Goal: Information Seeking & Learning: Learn about a topic

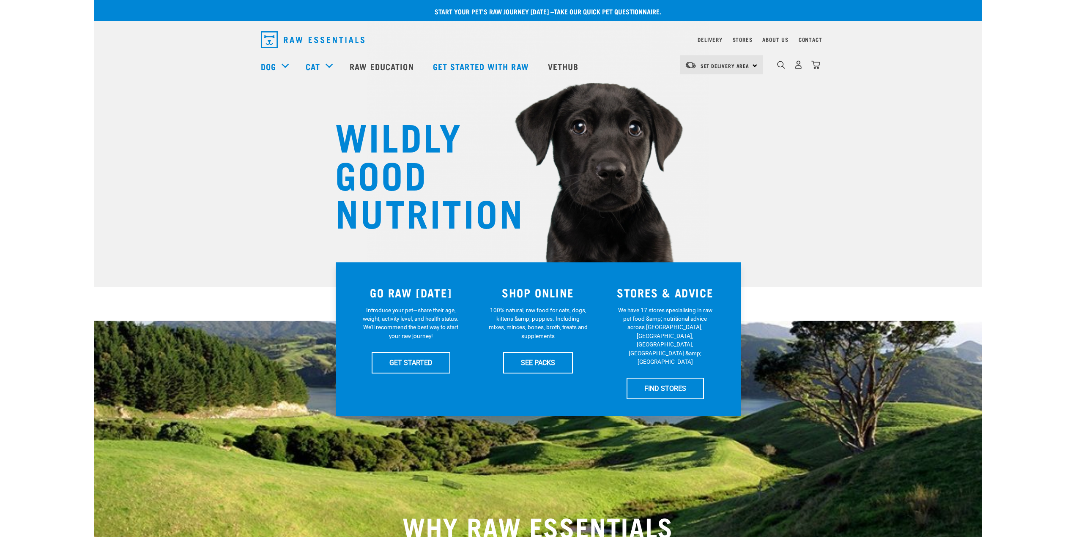
click at [670, 408] on div "WHY RAW ESSENTIALS" at bounding box center [538, 477] width 888 height 312
click at [610, 416] on div "WHY RAW ESSENTIALS" at bounding box center [538, 477] width 888 height 312
click at [416, 354] on link "GET STARTED" at bounding box center [411, 362] width 79 height 21
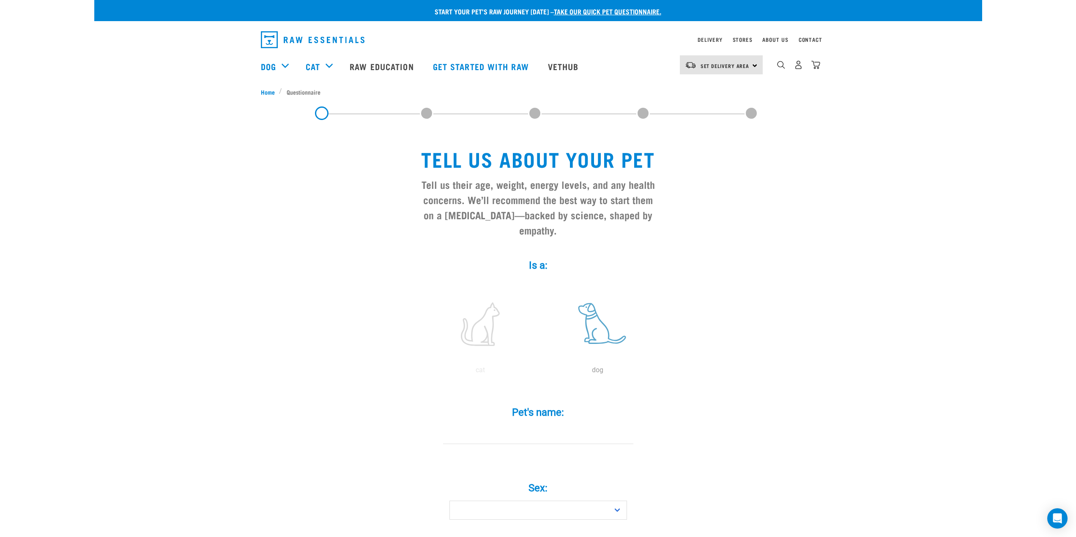
click at [595, 302] on label at bounding box center [598, 324] width 114 height 72
click at [539, 373] on input "radio" at bounding box center [539, 373] width 0 height 0
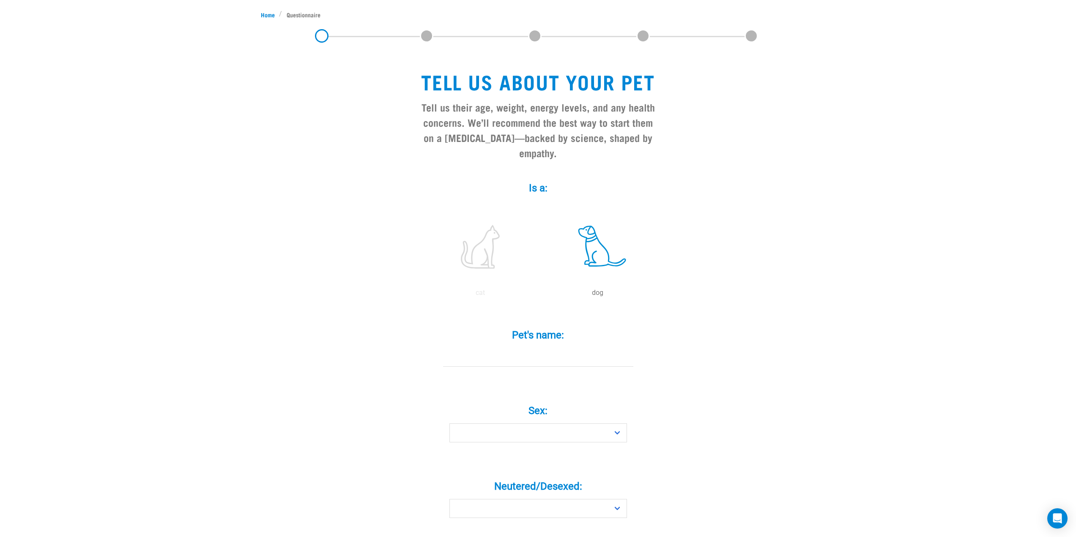
scroll to position [169, 0]
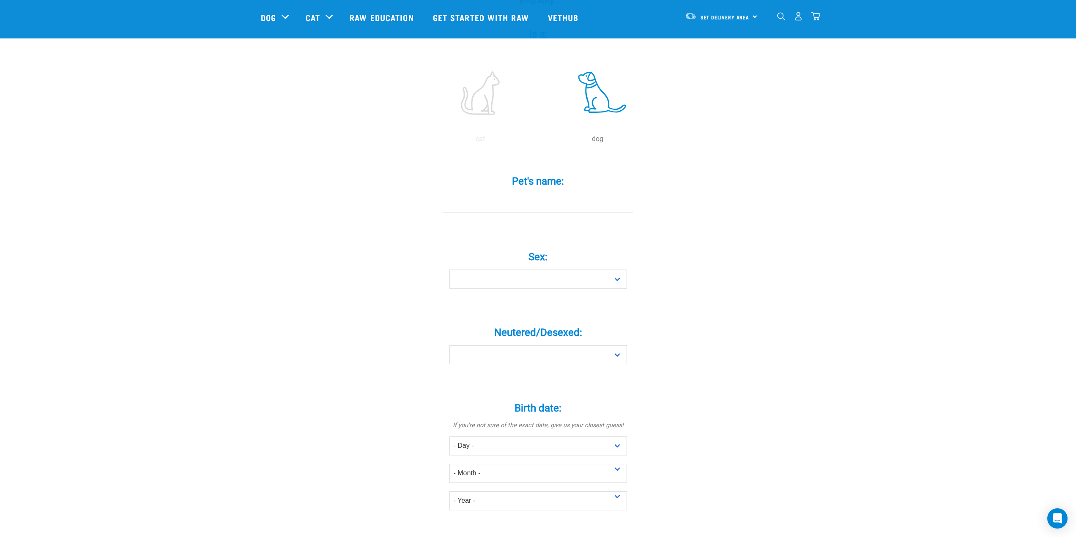
click at [521, 178] on div "Pet's name: *" at bounding box center [538, 188] width 254 height 49
click at [524, 194] on input "Pet's name: *" at bounding box center [538, 203] width 190 height 19
type input "Booker"
click at [546, 270] on select "Boy Girl" at bounding box center [538, 279] width 178 height 19
select select "boy"
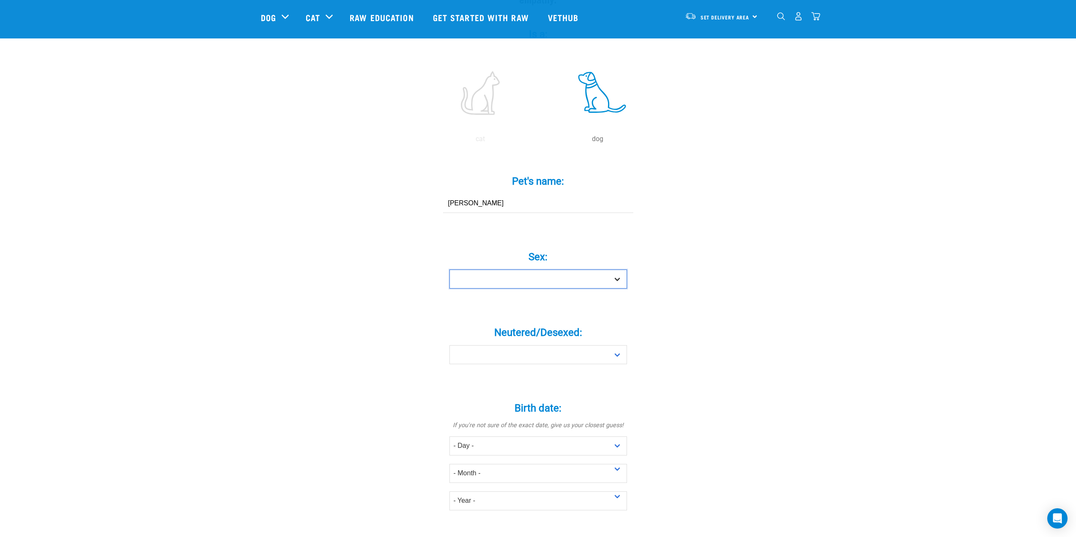
click at [449, 270] on select "Boy Girl" at bounding box center [538, 279] width 178 height 19
click at [520, 347] on select "Yes No" at bounding box center [538, 354] width 178 height 19
select select "no"
click at [449, 345] on select "Yes No" at bounding box center [538, 354] width 178 height 19
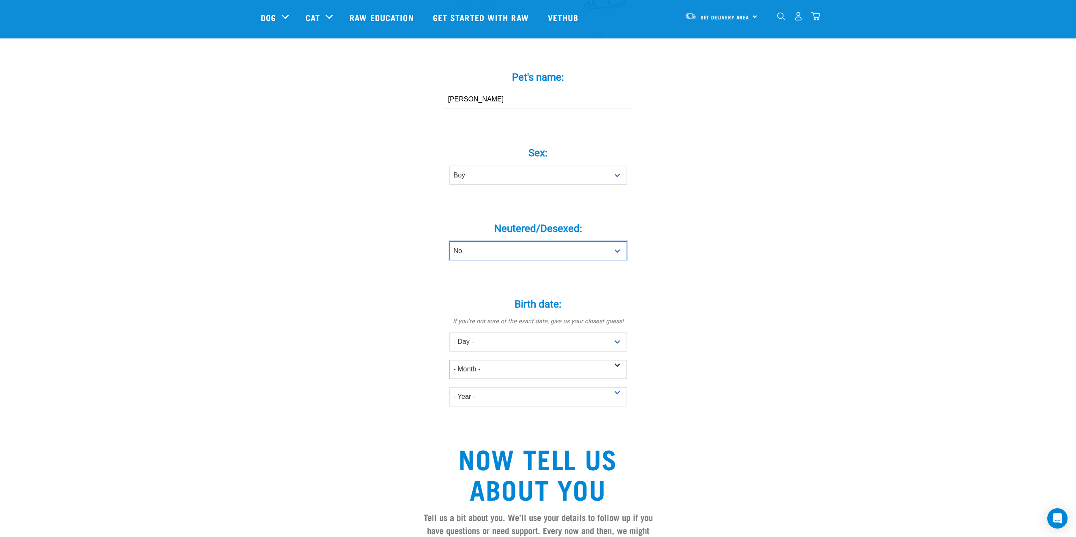
scroll to position [296, 0]
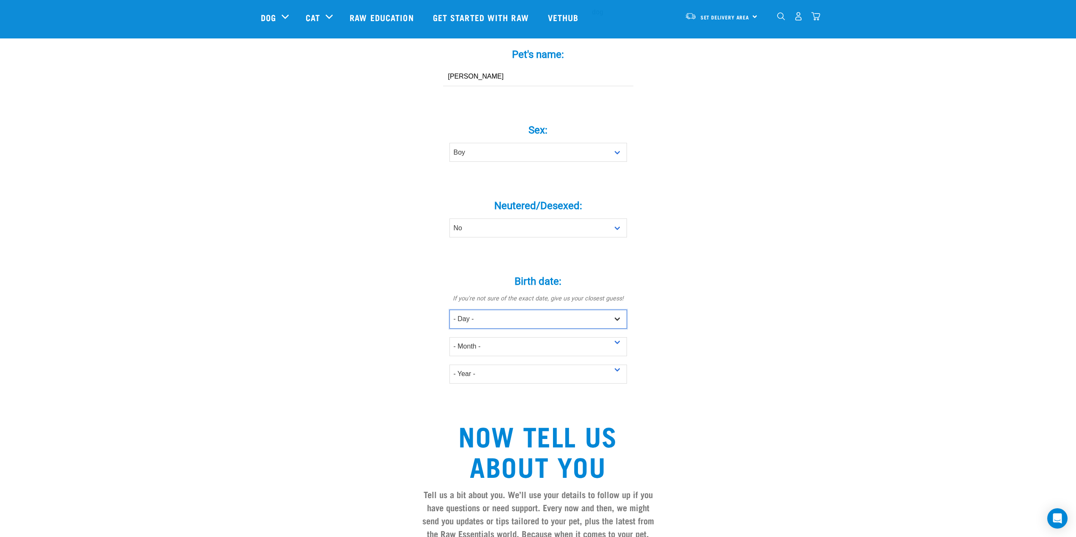
click at [471, 310] on select "- Day - 1 2 3 4 5 6 7 8 9 10 11 12 13 14 15 16 17 18 19 20 21 22 23 24 25 26 27" at bounding box center [538, 319] width 178 height 19
select select "23"
click at [449, 310] on select "- Day - 1 2 3 4 5 6 7 8 9 10 11 12 13 14 15 16 17 18 19 20 21 22 23 24 25 26 27" at bounding box center [538, 319] width 178 height 19
click at [495, 337] on select "- Month - January February March April May June July August September October N…" at bounding box center [538, 346] width 178 height 19
select select "November"
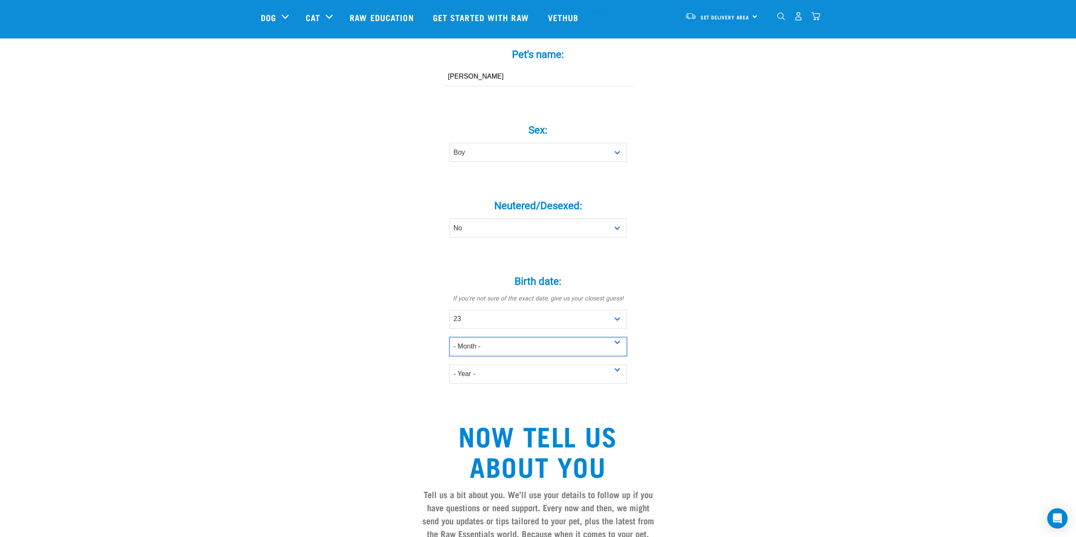
click at [449, 337] on select "- Month - January February March April May June July August September October N…" at bounding box center [538, 346] width 178 height 19
click at [499, 365] on select "- Year - 2025 2024 2023 2022 2021 2020 2019 2018 2017 2016 2015 2014 2013 2012" at bounding box center [538, 374] width 178 height 19
select select "2025"
click at [449, 365] on select "- Year - 2025 2024 2023 2022 2021 2020 2019 2018 2017 2016 2015 2014 2013 2012" at bounding box center [538, 374] width 178 height 19
click at [537, 329] on div "- Month - January February March April May June July August September October N…" at bounding box center [538, 342] width 178 height 27
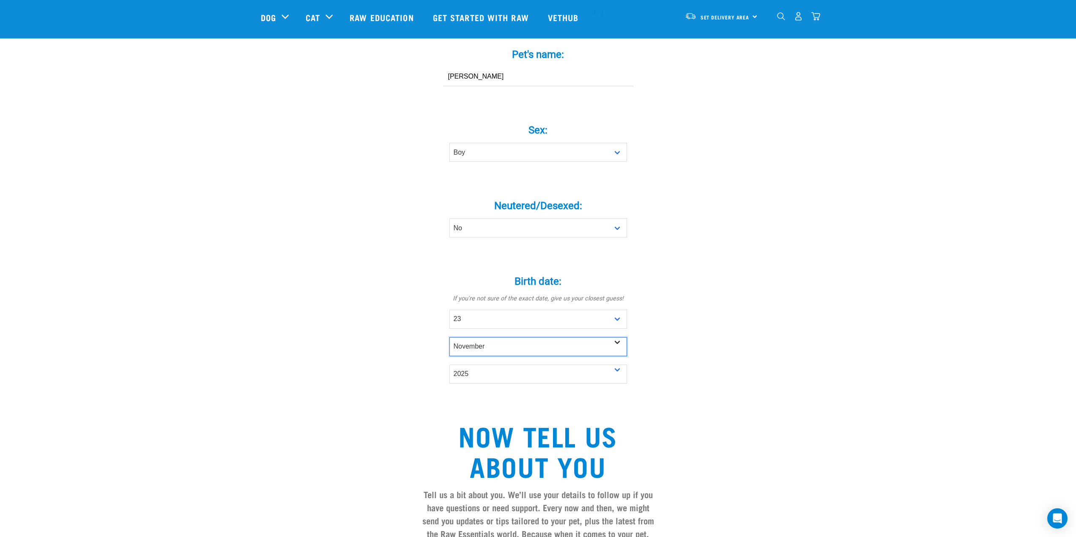
click at [537, 337] on select "- Month - January February March April May June July August September October N…" at bounding box center [538, 346] width 178 height 19
click at [449, 337] on select "- Month - January February March April May June July August September October N…" at bounding box center [538, 346] width 178 height 19
click at [502, 337] on select "- Month - January February March April May June July August September October N…" at bounding box center [538, 346] width 178 height 19
click at [449, 337] on select "- Month - January February March April May June July August September October N…" at bounding box center [538, 346] width 178 height 19
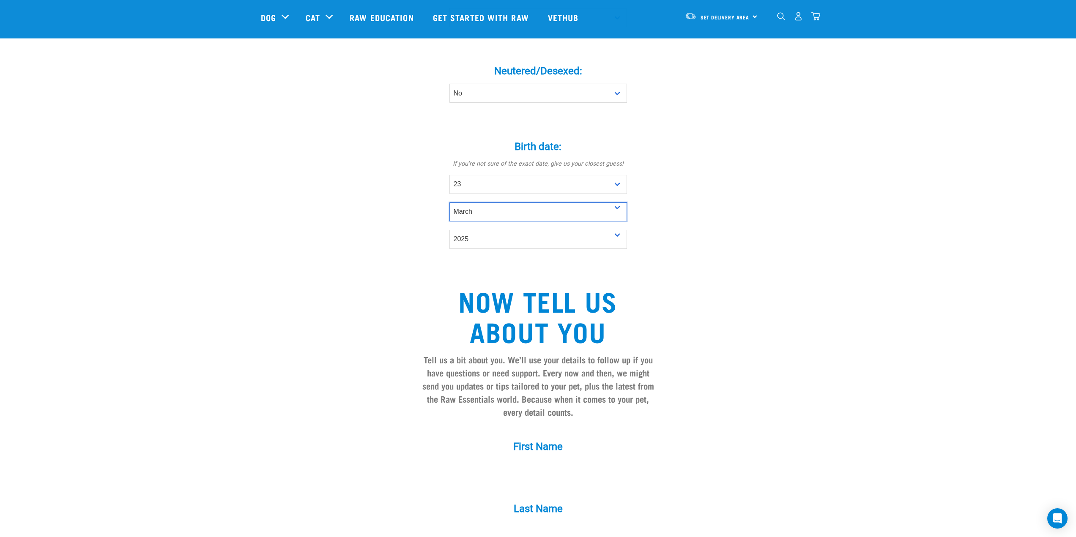
scroll to position [423, 0]
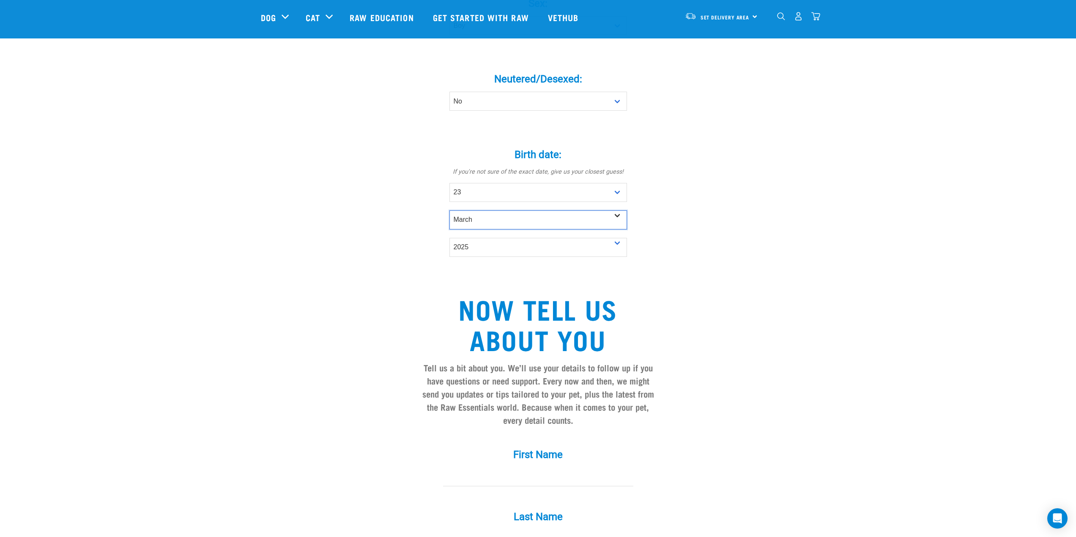
click at [488, 211] on select "- Month - January February March April May June July August September October N…" at bounding box center [538, 220] width 178 height 19
select select "April"
click at [449, 211] on select "- Month - January February March April May June July August September October N…" at bounding box center [538, 220] width 178 height 19
click at [479, 183] on select "- Day - 1 2 3 4 5 6 7 8 9 10 11 12 13 14 15 16 17 18 19 20 21 22 23 24 25 26 27" at bounding box center [538, 192] width 178 height 19
select select "27"
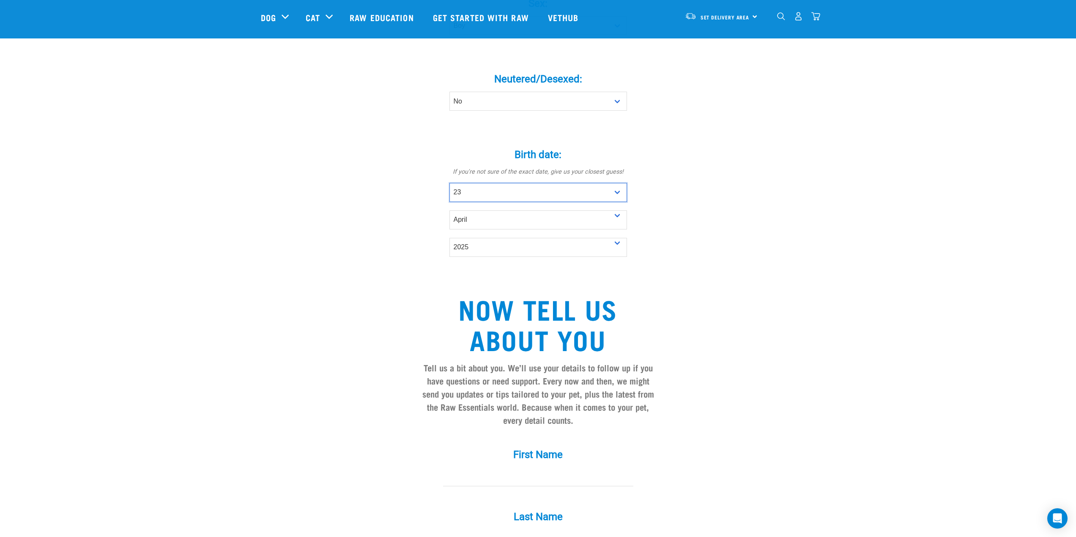
click at [449, 183] on select "- Day - 1 2 3 4 5 6 7 8 9 10 11 12 13 14 15 16 17 18 19 20 21 22 23 24 25 26 27" at bounding box center [538, 192] width 178 height 19
click at [679, 216] on div "Tell us about your pet Tell us their age, weight, energy levels, and any health…" at bounding box center [538, 149] width 555 height 1009
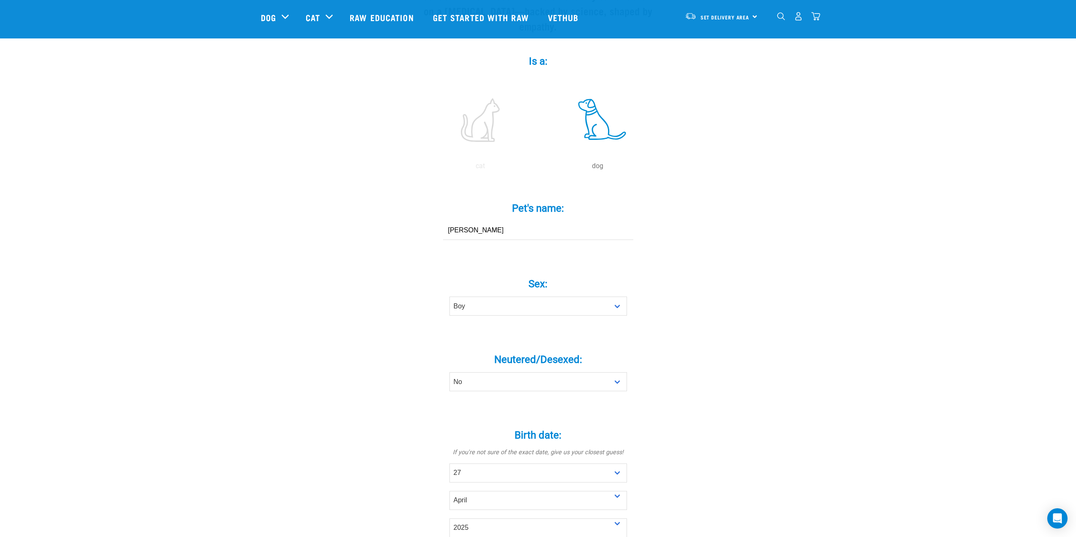
scroll to position [0, 0]
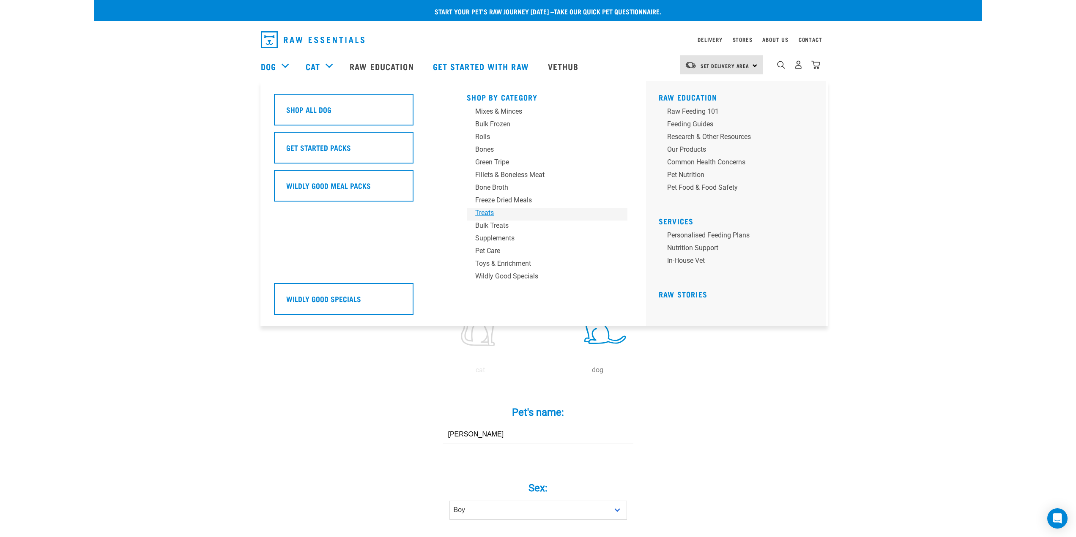
click at [491, 215] on div "Treats" at bounding box center [541, 213] width 132 height 10
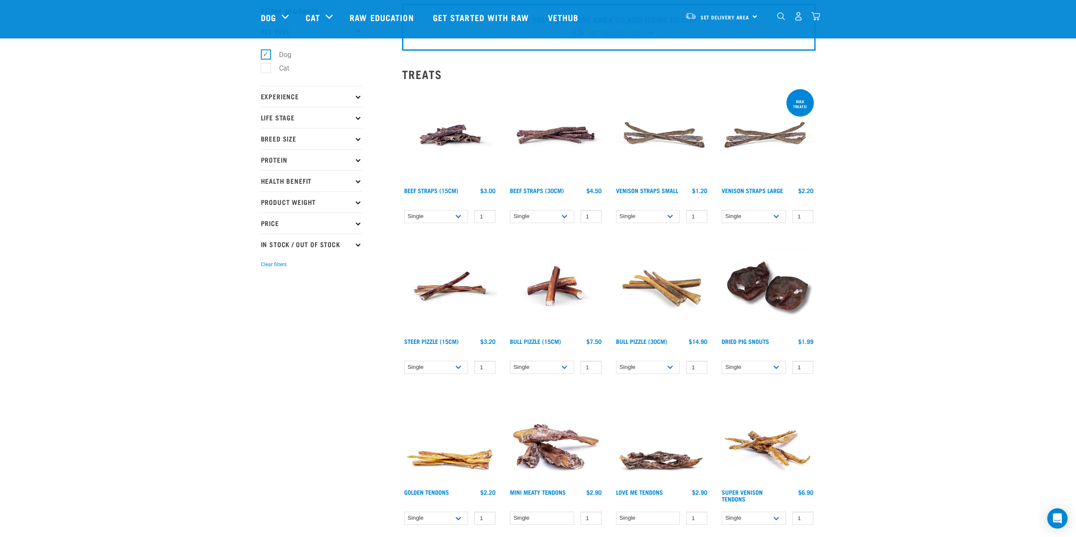
scroll to position [42, 0]
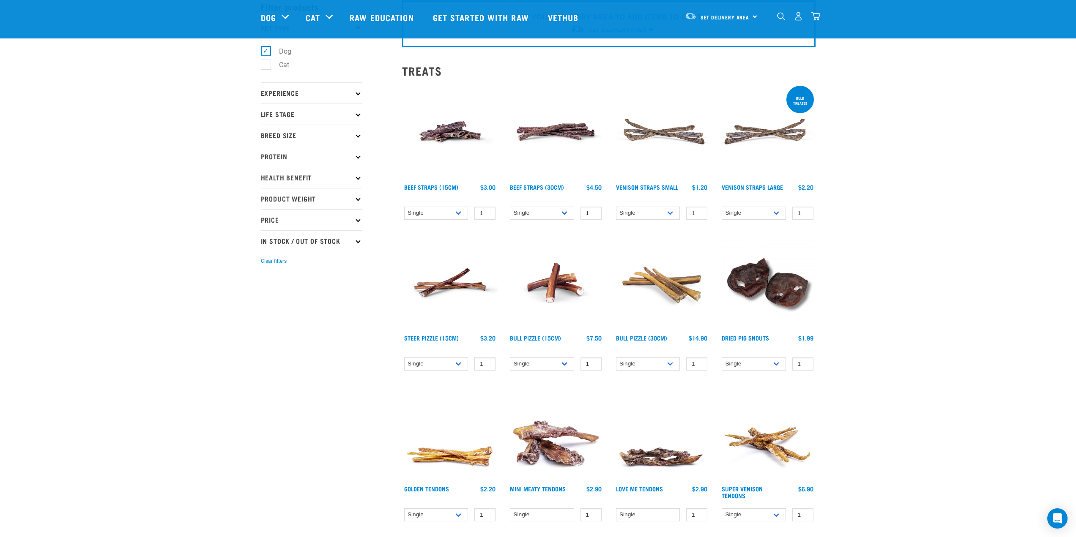
click at [454, 289] on img at bounding box center [450, 283] width 96 height 96
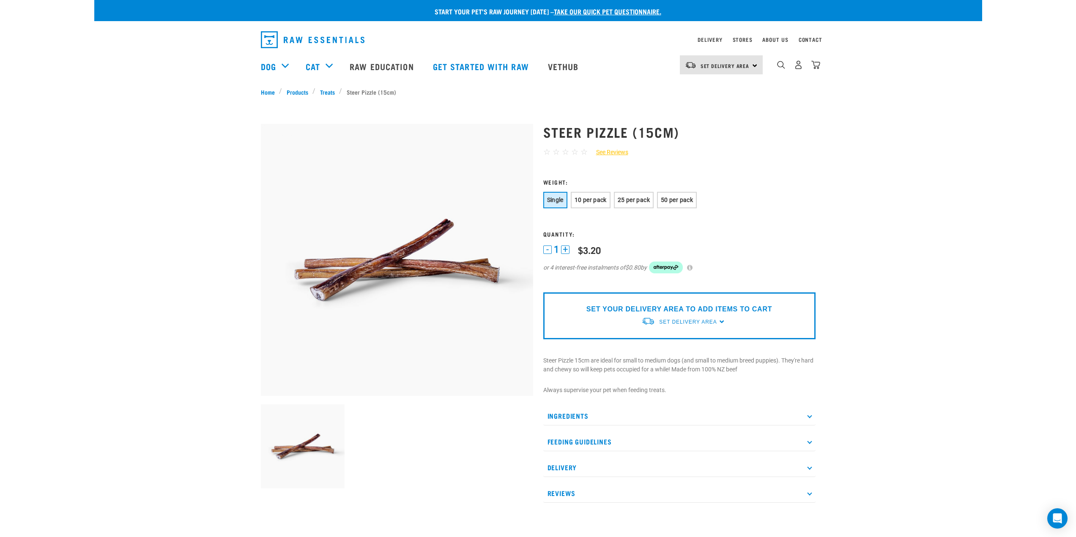
click at [625, 422] on p "Ingredients" at bounding box center [679, 416] width 272 height 19
click at [811, 452] on icon at bounding box center [809, 452] width 5 height 5
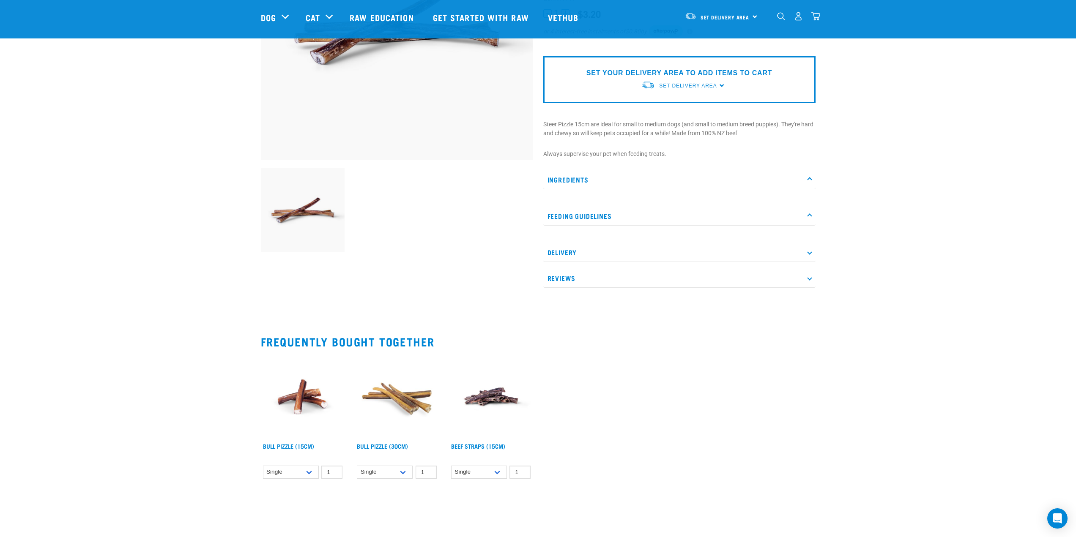
scroll to position [42, 0]
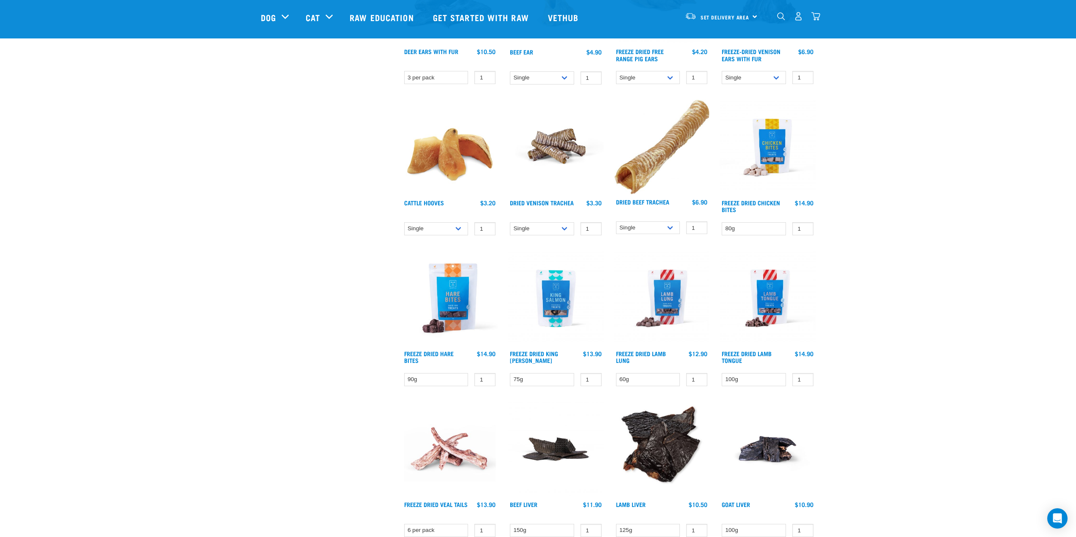
scroll to position [860, 0]
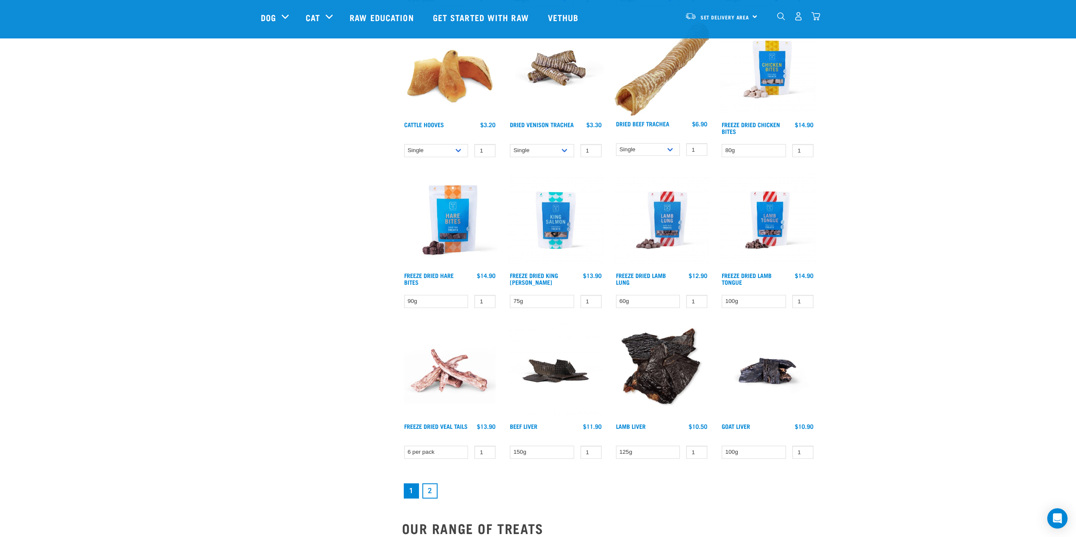
click at [431, 493] on link "2" at bounding box center [429, 491] width 15 height 15
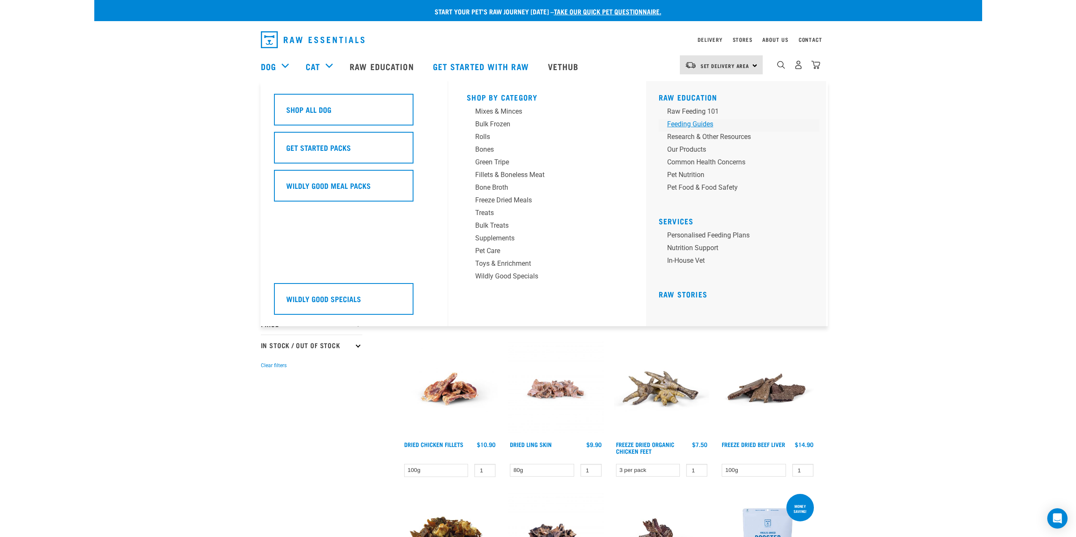
click at [701, 124] on div "Feeding Guides" at bounding box center [733, 124] width 132 height 10
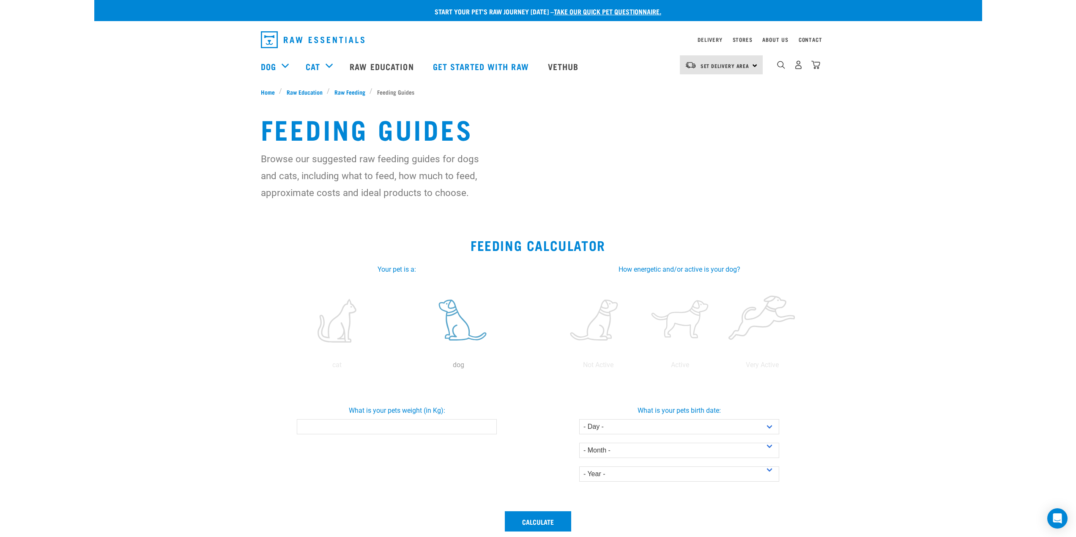
click at [440, 315] on label at bounding box center [459, 321] width 118 height 72
click at [398, 367] on input "radio" at bounding box center [398, 367] width 0 height 0
click at [438, 431] on input "What is your pets weight (in Kg):" at bounding box center [397, 426] width 200 height 15
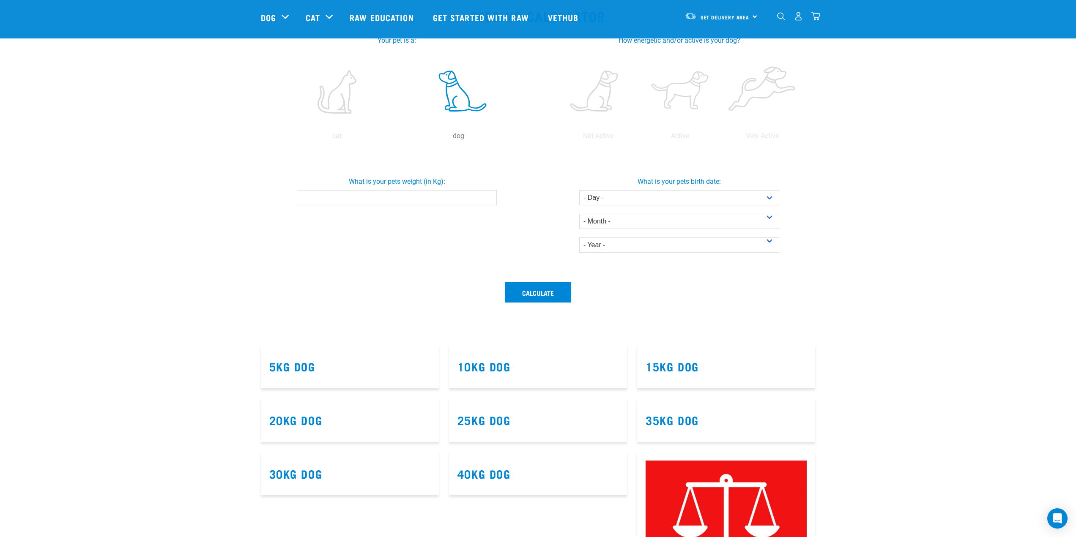
scroll to position [169, 0]
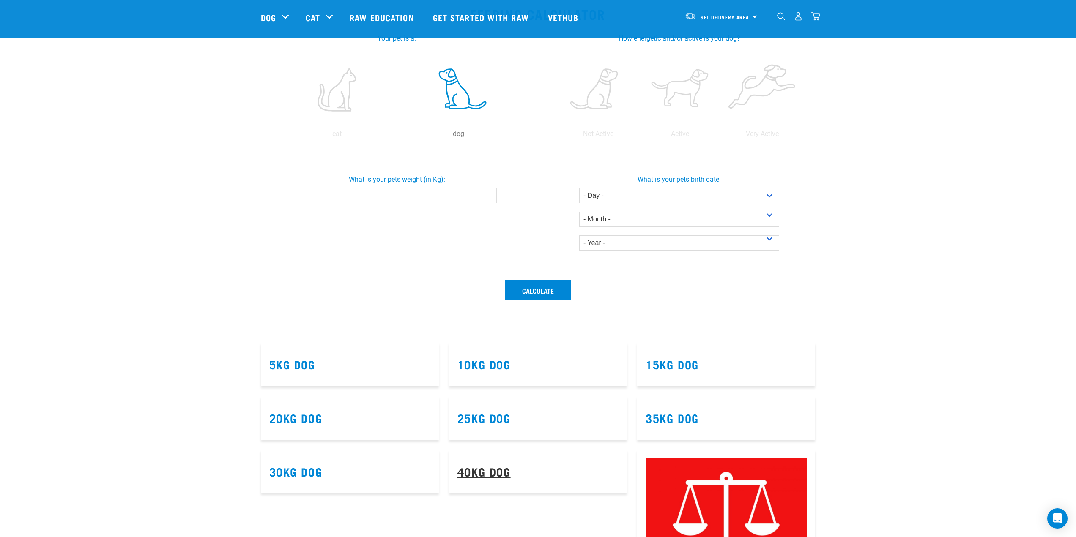
click at [499, 473] on link "40kg Dog" at bounding box center [483, 471] width 53 height 6
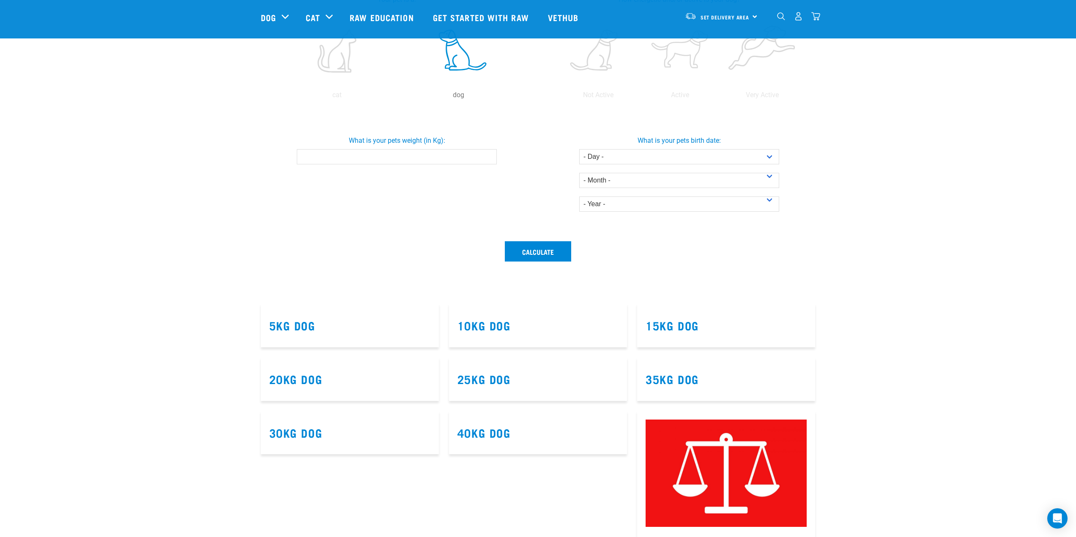
scroll to position [381, 0]
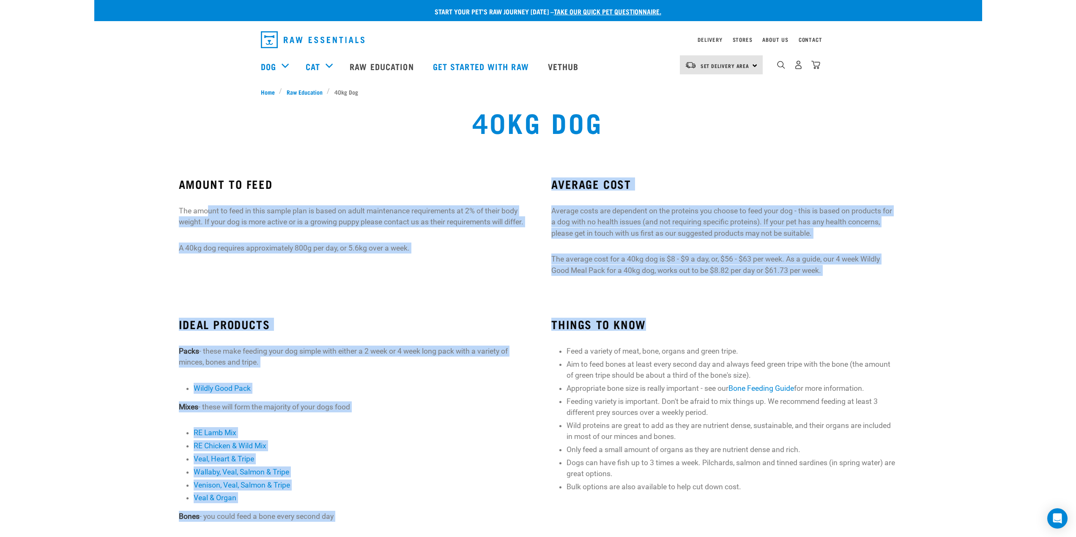
drag, startPoint x: 471, startPoint y: 274, endPoint x: 663, endPoint y: 301, distance: 194.0
click at [663, 301] on div "Start your pet’s raw journey today – take our quick pet questionnaire. Delivery…" at bounding box center [538, 399] width 888 height 799
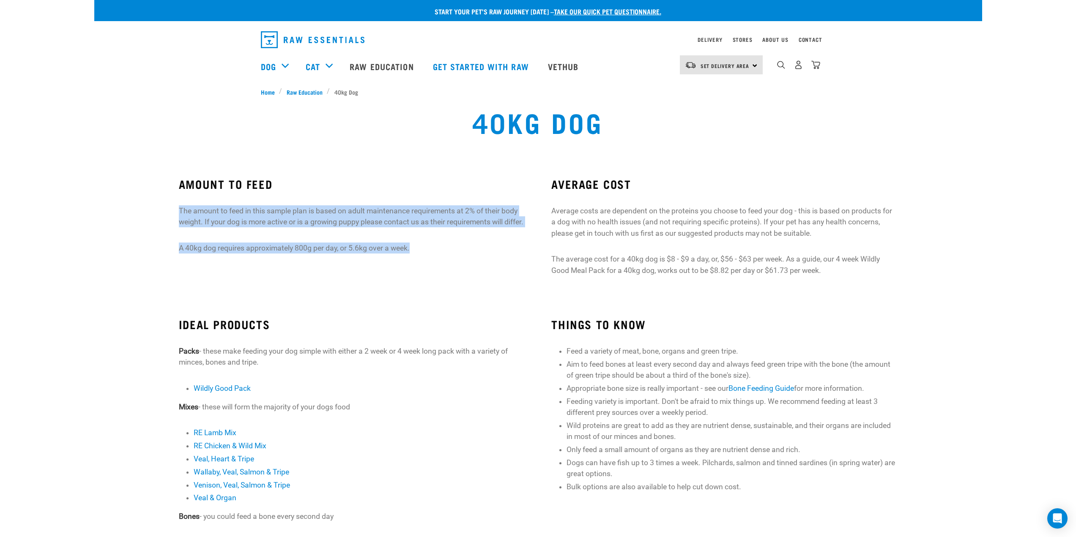
drag, startPoint x: 183, startPoint y: 200, endPoint x: 533, endPoint y: 277, distance: 358.0
click at [533, 277] on div "AMOUNT TO FEED The amount to feed in this sample plan is based on adult mainten…" at bounding box center [351, 231] width 373 height 130
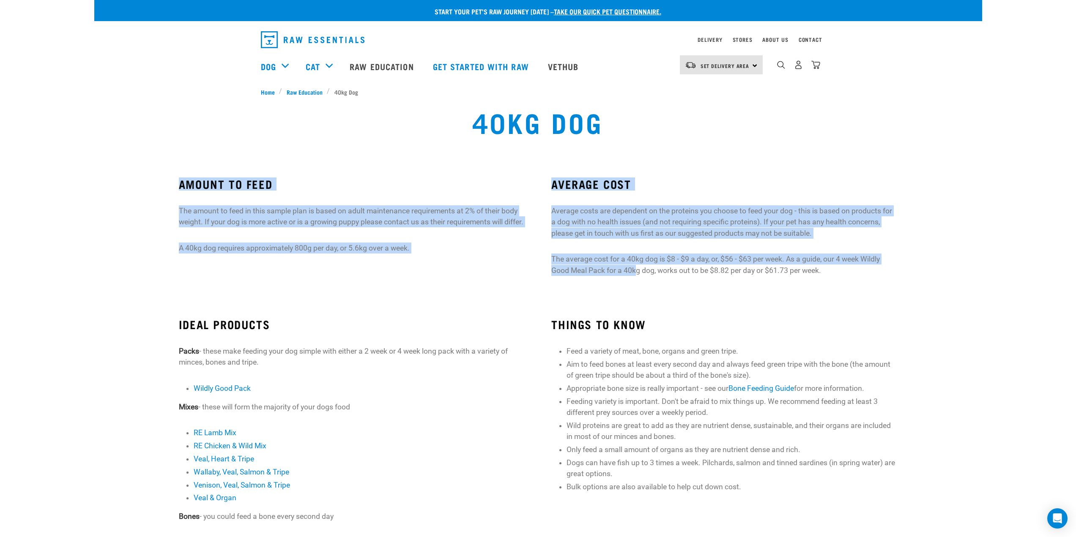
drag, startPoint x: 496, startPoint y: 258, endPoint x: 150, endPoint y: 180, distance: 354.3
click at [150, 180] on div "AMOUNT TO FEED The amount to feed in this sample plan is based on adult mainten…" at bounding box center [538, 231] width 895 height 130
click at [466, 293] on div "AMOUNT TO FEED The amount to feed in this sample plan is based on adult mainten…" at bounding box center [351, 231] width 373 height 130
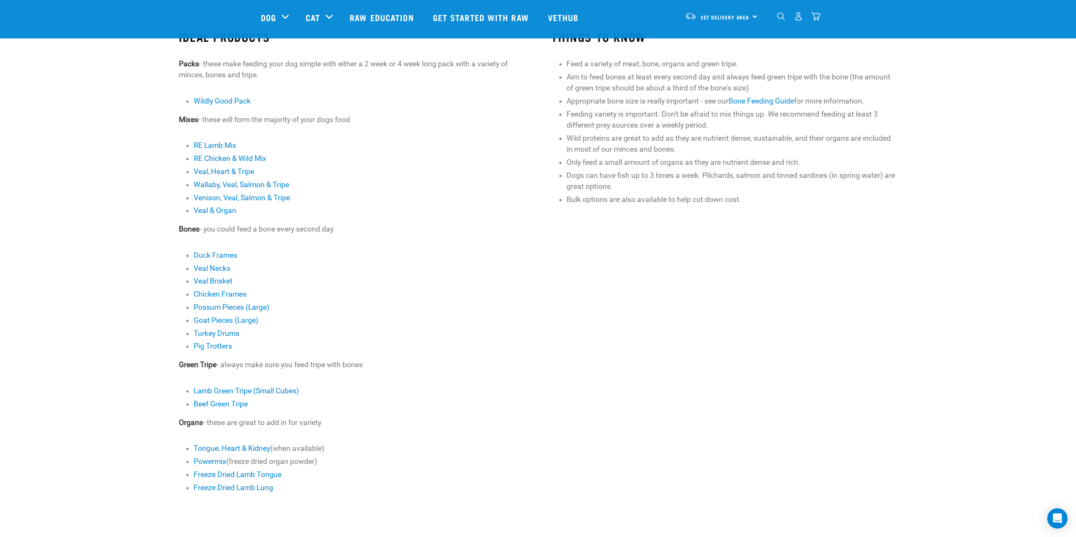
scroll to position [254, 0]
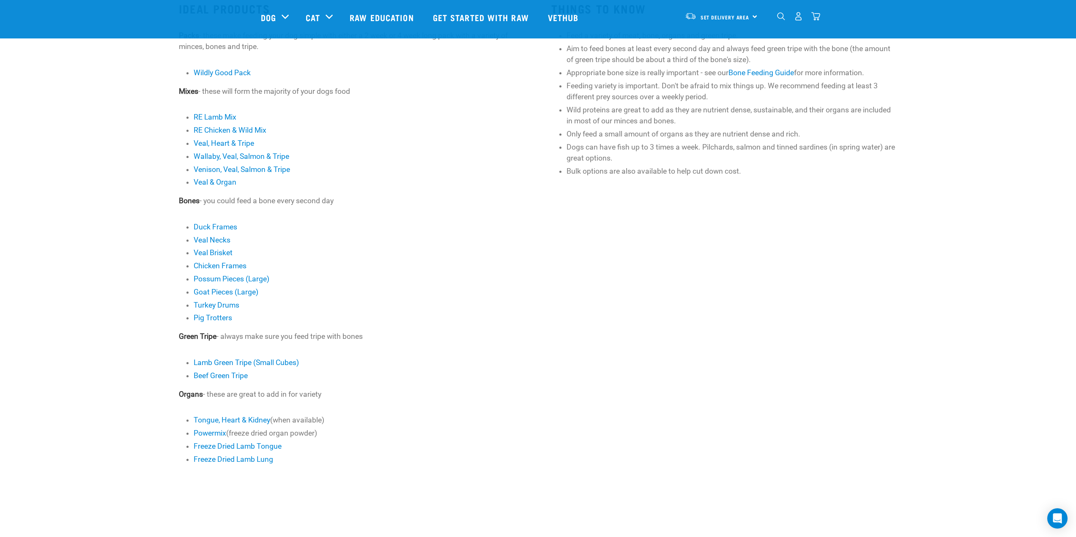
drag, startPoint x: 448, startPoint y: 337, endPoint x: 303, endPoint y: 222, distance: 185.6
click at [303, 222] on div "IDEAL PRODUCTS Packs - these make feeding your dog simple with either a 2 week …" at bounding box center [352, 233] width 346 height 463
click at [409, 262] on li "Chicken Frames" at bounding box center [359, 265] width 331 height 11
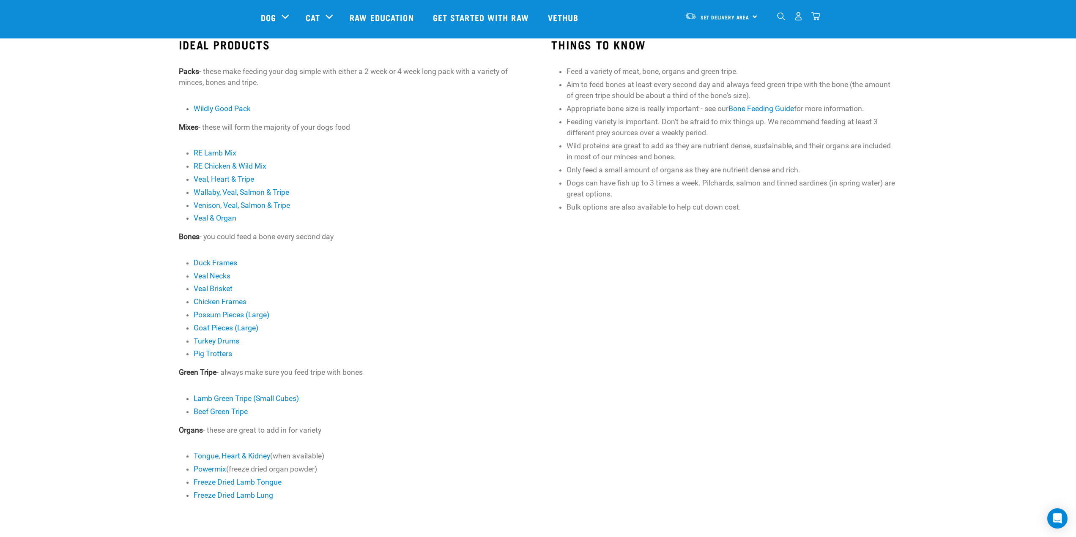
scroll to position [211, 0]
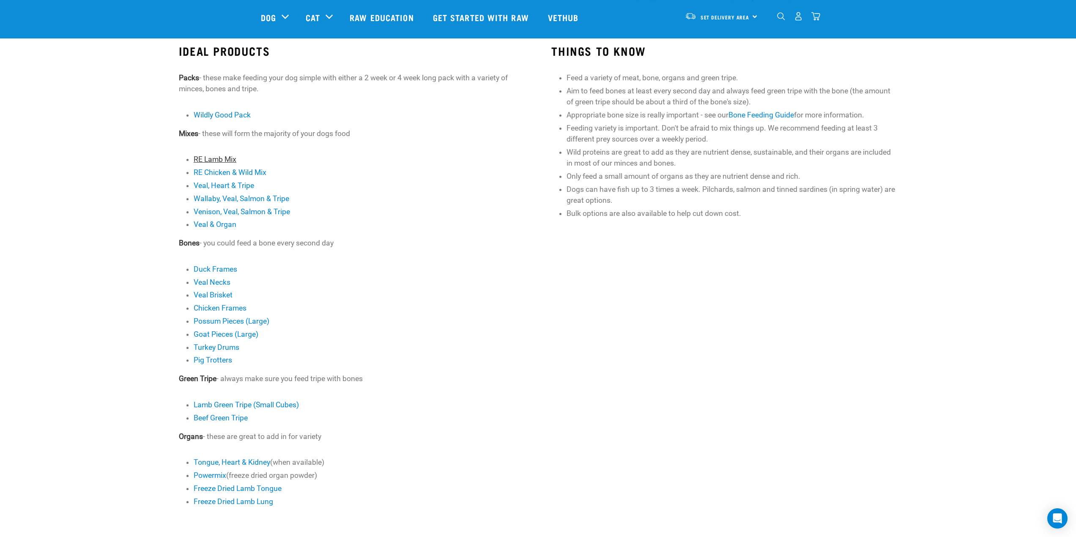
click at [216, 156] on link "RE Lamb Mix" at bounding box center [215, 159] width 43 height 8
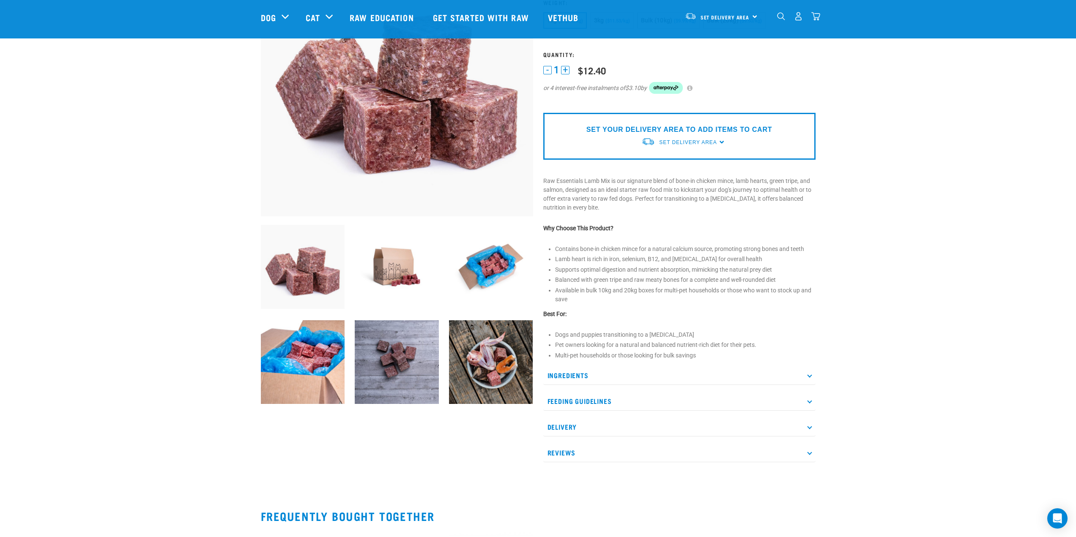
scroll to position [127, 0]
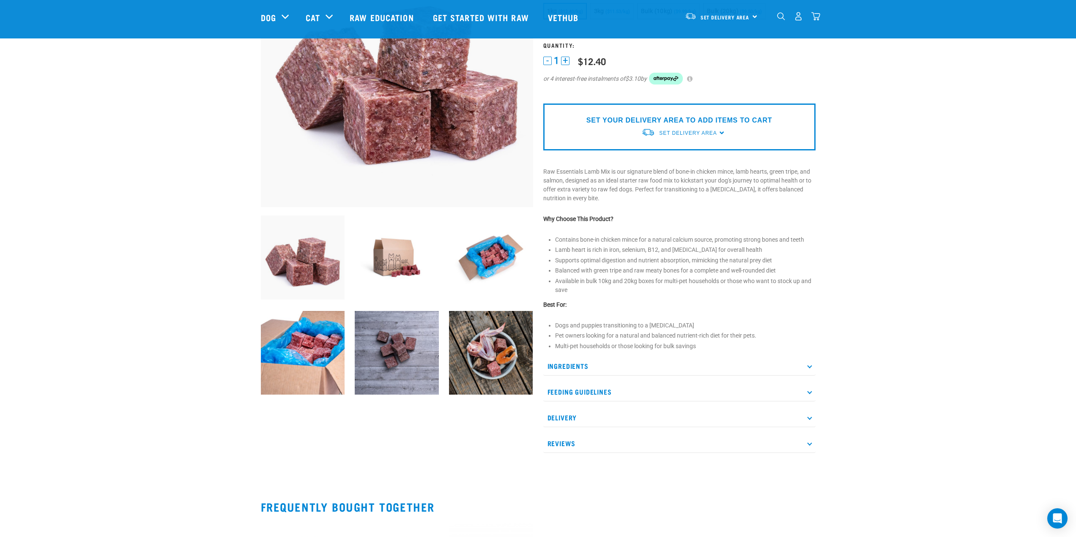
click at [493, 350] on img at bounding box center [491, 353] width 84 height 84
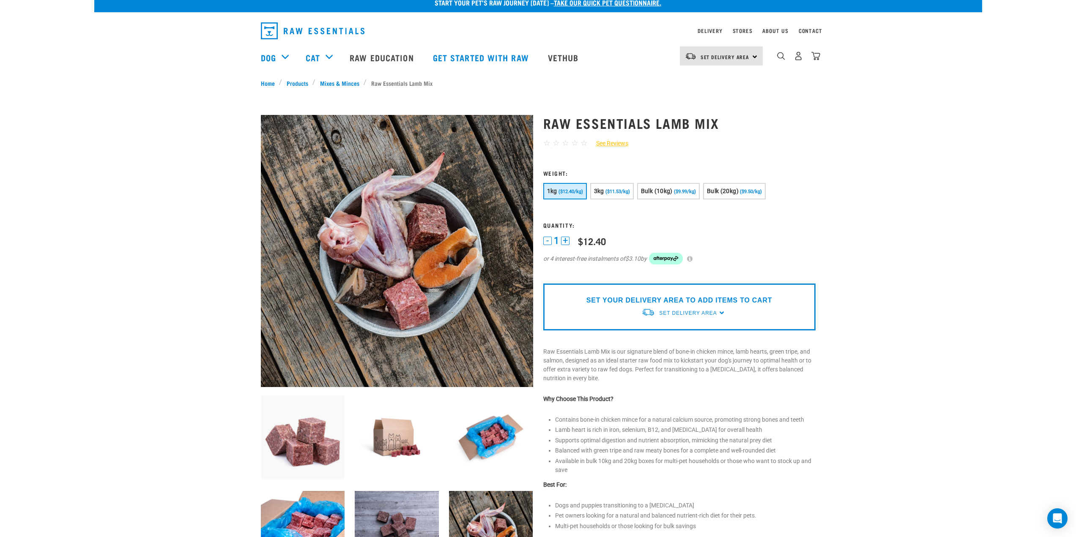
scroll to position [0, 0]
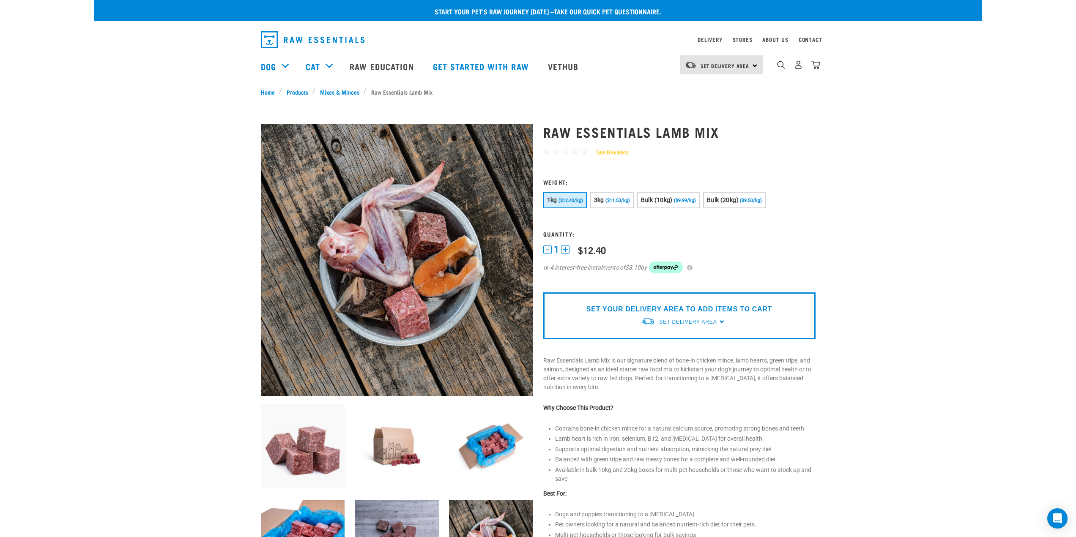
click at [471, 211] on img at bounding box center [397, 260] width 272 height 272
click at [306, 36] on img "dropdown navigation" at bounding box center [313, 39] width 104 height 17
click at [311, 38] on img "dropdown navigation" at bounding box center [313, 39] width 104 height 17
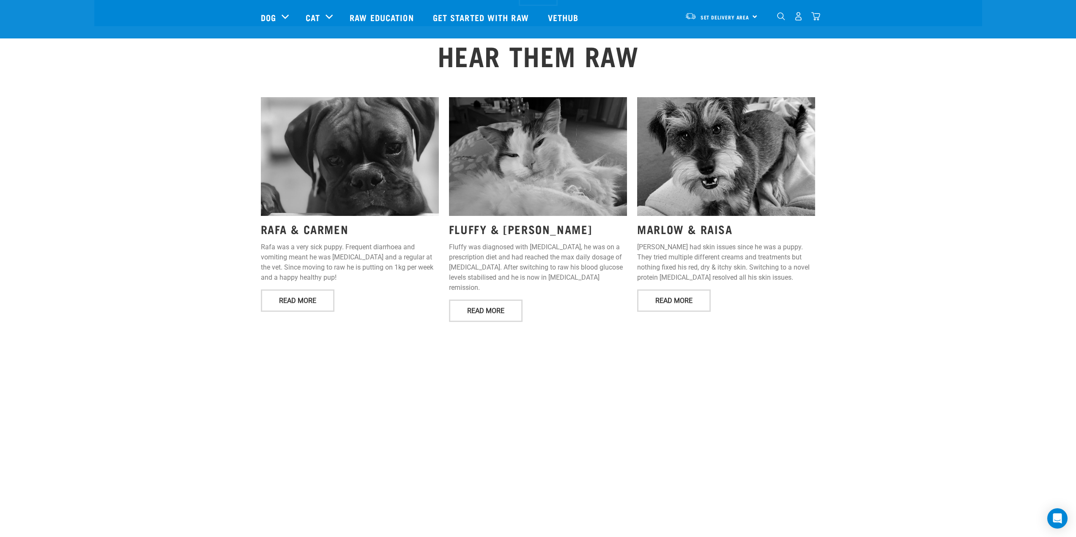
scroll to position [1015, 0]
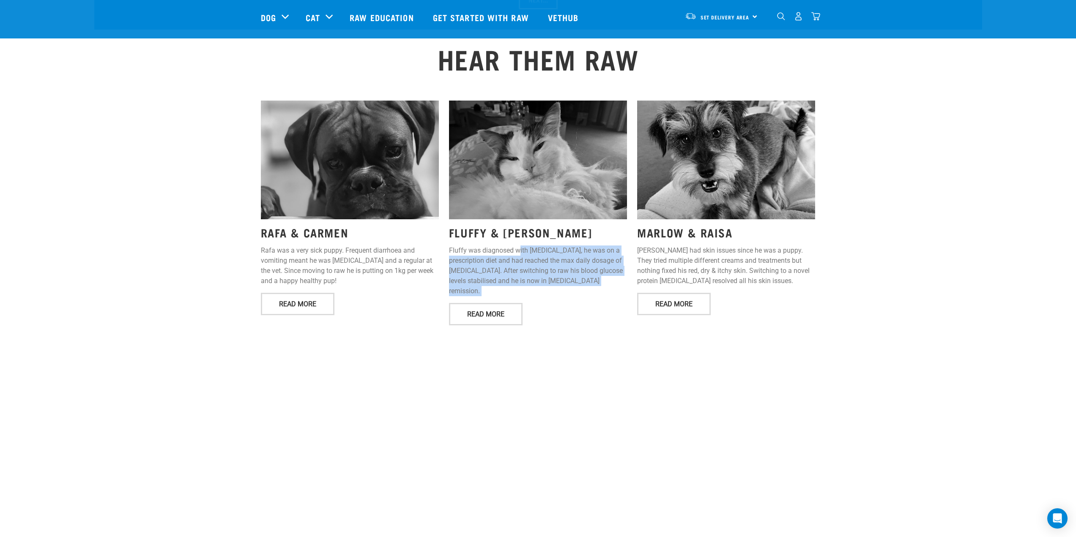
drag, startPoint x: 520, startPoint y: 236, endPoint x: 584, endPoint y: 273, distance: 73.1
click at [584, 273] on div "FLUFFY & [PERSON_NAME] was diagnosed with [MEDICAL_DATA], he was on a prescript…" at bounding box center [538, 214] width 188 height 237
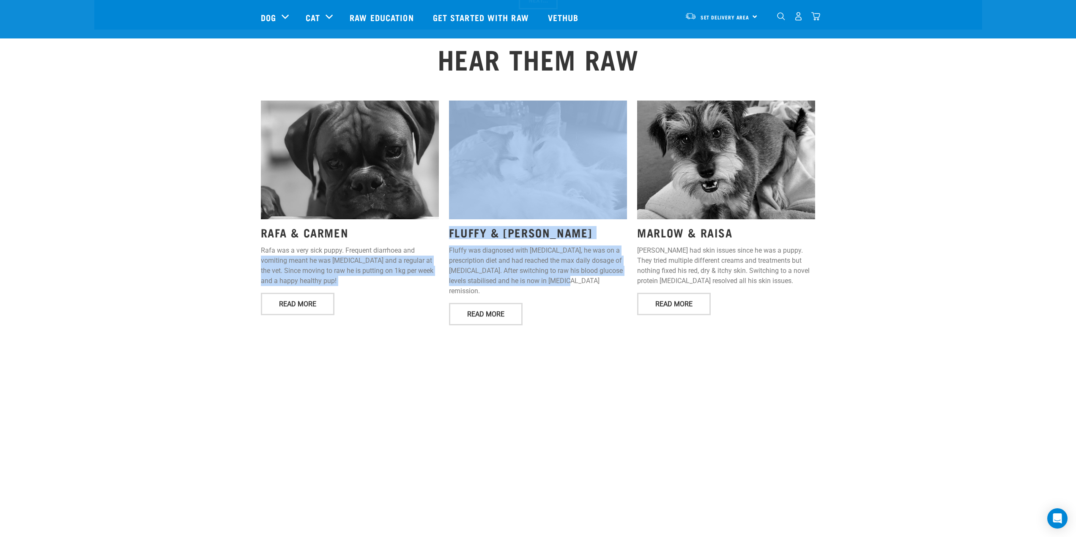
drag, startPoint x: 600, startPoint y: 266, endPoint x: 427, endPoint y: 225, distance: 178.5
click at [426, 225] on div "RAFA & [PERSON_NAME] was a very sick puppy. Frequent diarrhoea and vomiting mea…" at bounding box center [538, 214] width 565 height 237
click at [556, 248] on p "Fluffy was diagnosed with [MEDICAL_DATA], he was on a prescription diet and had…" at bounding box center [538, 271] width 178 height 51
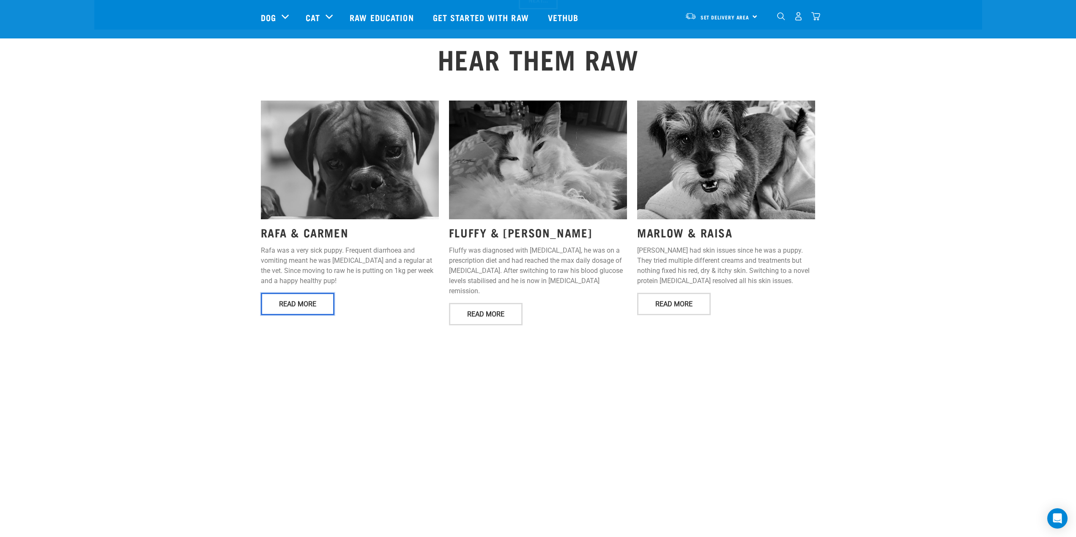
click at [314, 293] on link "Read More" at bounding box center [298, 304] width 74 height 22
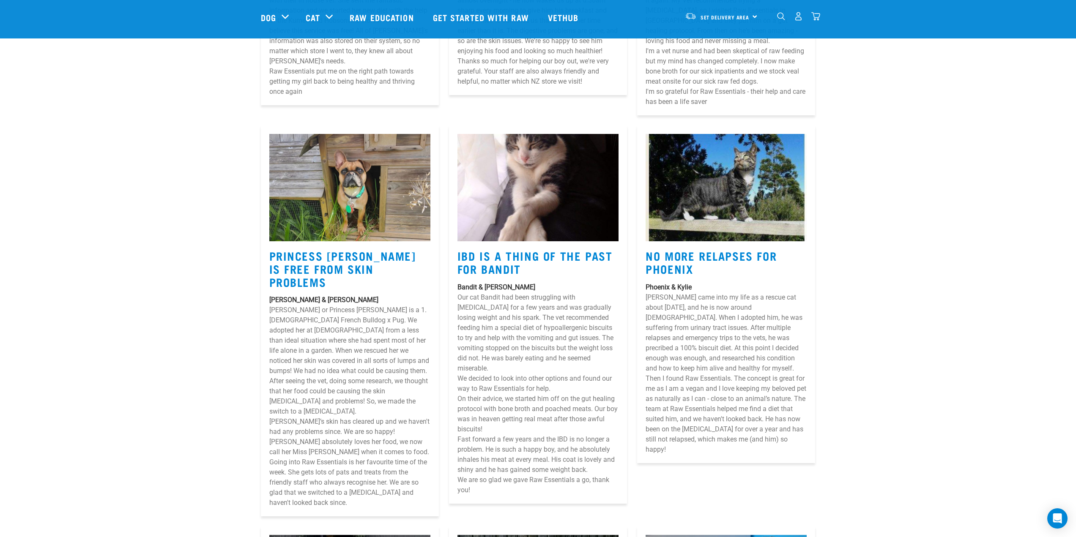
scroll to position [3848, 0]
